Goal: Information Seeking & Learning: Learn about a topic

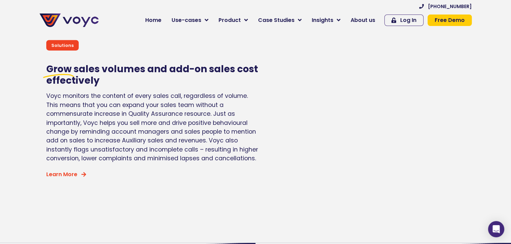
scroll to position [1822, 0]
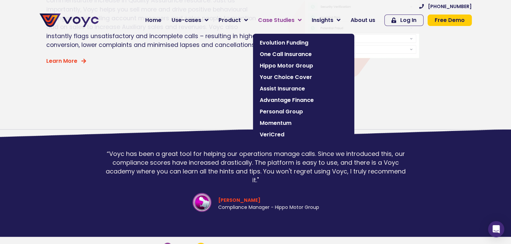
click at [301, 21] on icon at bounding box center [300, 20] width 4 height 6
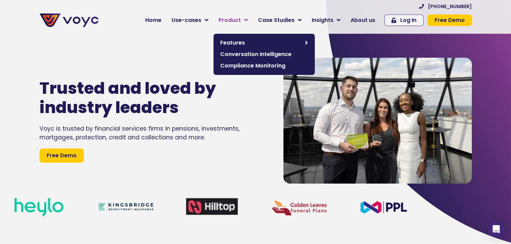
click at [248, 20] on icon at bounding box center [246, 20] width 4 height 6
click at [208, 21] on link "Use-cases" at bounding box center [189, 19] width 47 height 13
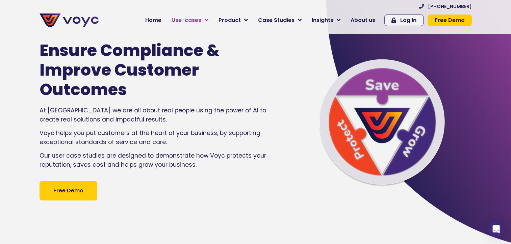
click at [205, 16] on link "Use-cases" at bounding box center [189, 19] width 47 height 13
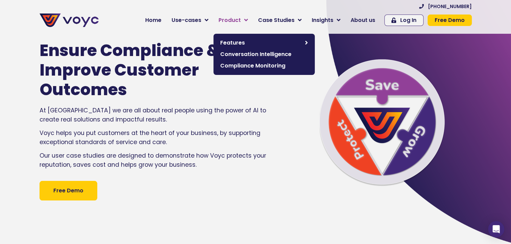
click at [253, 22] on link "Product" at bounding box center [232, 19] width 39 height 13
click at [265, 54] on span "Conversation Intelligence" at bounding box center [264, 54] width 88 height 8
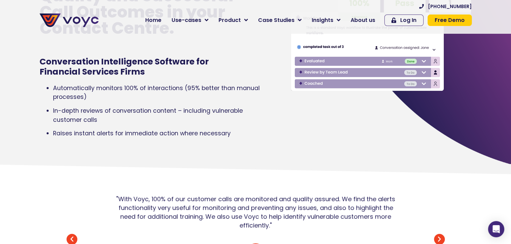
scroll to position [135, 0]
